Goal: Task Accomplishment & Management: Manage account settings

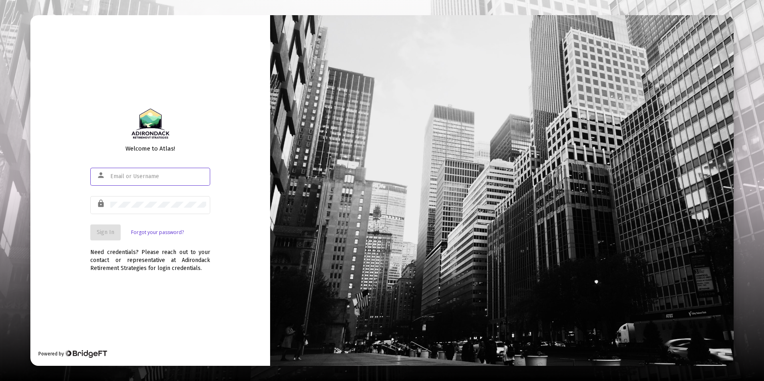
click at [153, 171] on div at bounding box center [158, 177] width 96 height 20
type input "[EMAIL_ADDRESS][DOMAIN_NAME]"
click at [109, 230] on span "Sign In" at bounding box center [106, 232] width 18 height 7
click at [143, 174] on input "text" at bounding box center [158, 176] width 96 height 6
type input "[EMAIL_ADDRESS][DOMAIN_NAME]"
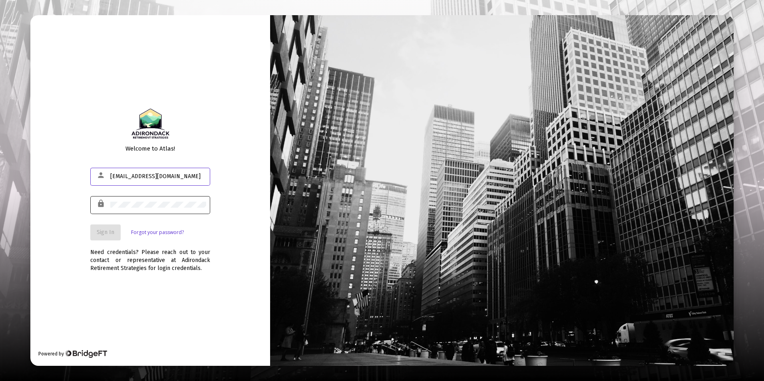
click at [134, 207] on div at bounding box center [158, 205] width 96 height 20
click at [97, 232] on span "Sign In" at bounding box center [106, 232] width 18 height 7
click at [161, 173] on div at bounding box center [158, 177] width 96 height 20
click at [155, 175] on input "text" at bounding box center [158, 176] width 96 height 6
type input "[EMAIL_ADDRESS][DOMAIN_NAME]"
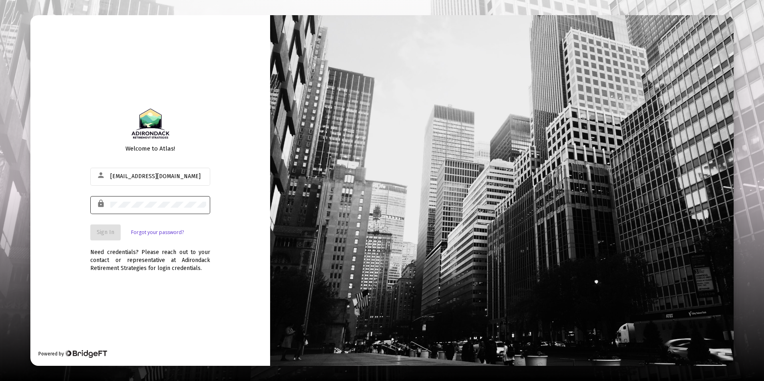
click at [155, 198] on div at bounding box center [158, 205] width 96 height 20
click at [149, 175] on input "text" at bounding box center [158, 176] width 96 height 6
type input "[EMAIL_ADDRESS][DOMAIN_NAME]"
click at [107, 235] on span "Sign In" at bounding box center [106, 232] width 18 height 7
